Goal: Navigation & Orientation: Find specific page/section

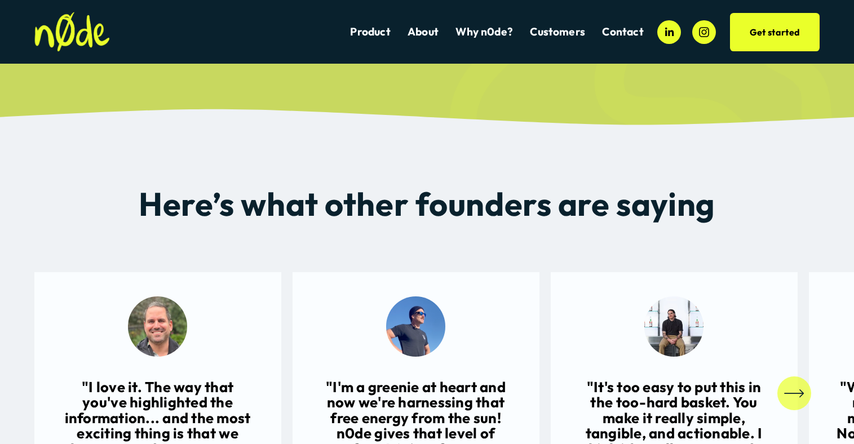
scroll to position [991, 0]
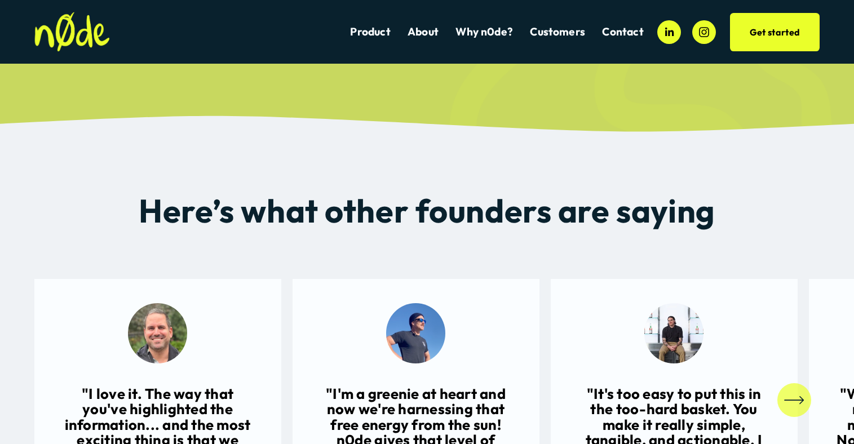
click at [64, 25] on img at bounding box center [72, 32] width 76 height 40
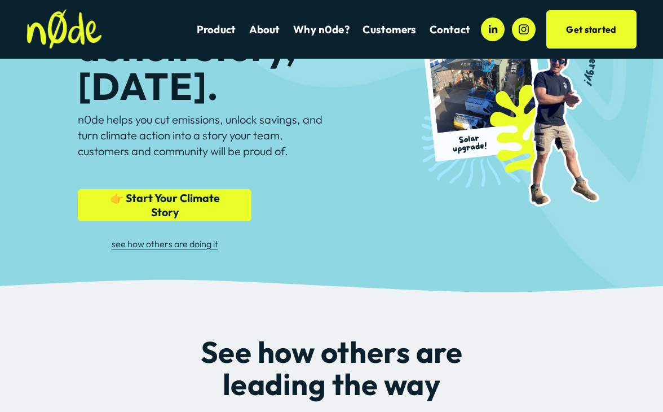
scroll to position [125, 0]
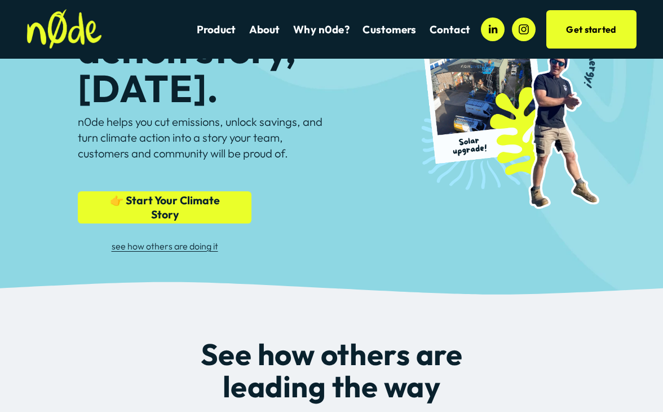
click at [219, 28] on link "Product" at bounding box center [216, 29] width 39 height 15
